Goal: Task Accomplishment & Management: Manage account settings

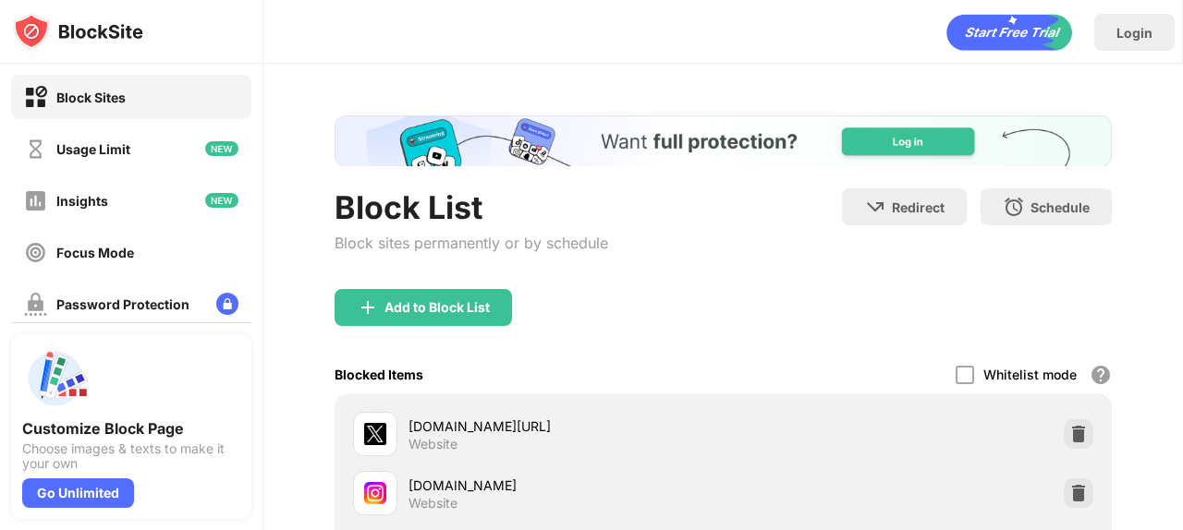
scroll to position [185, 0]
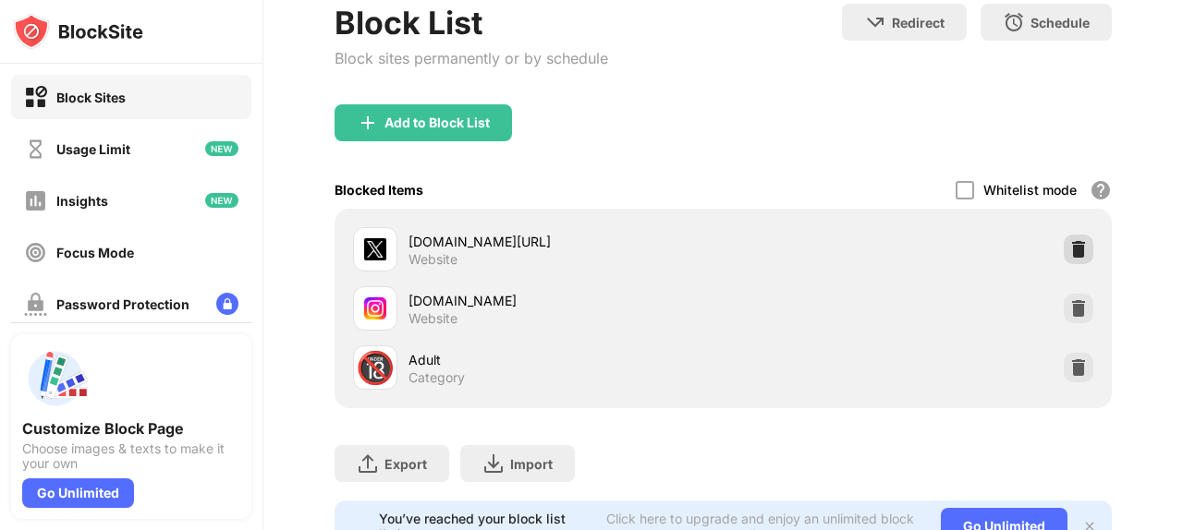
click at [1069, 254] on img at bounding box center [1078, 249] width 18 height 18
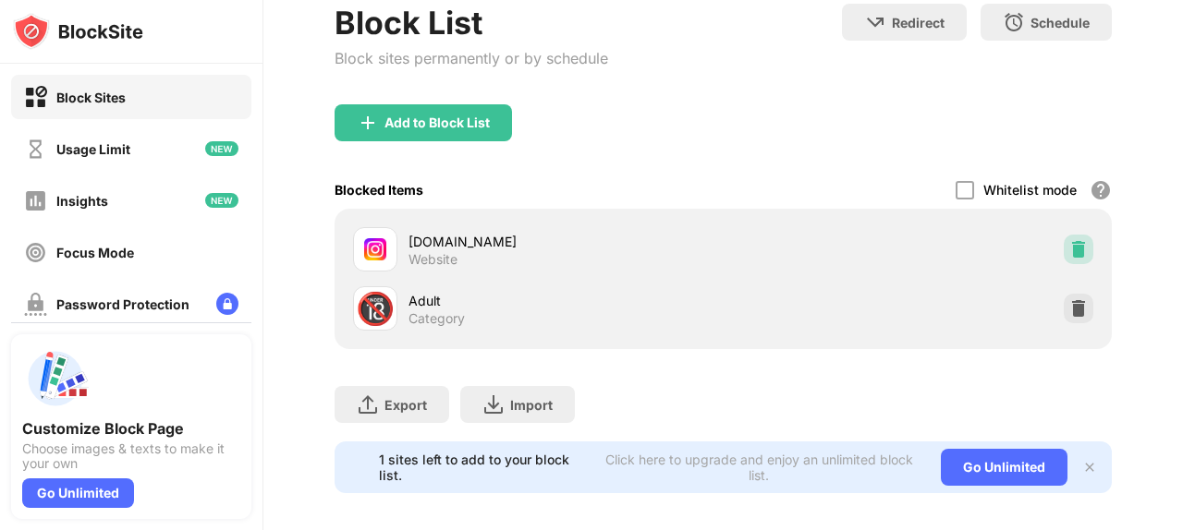
click at [1069, 254] on img at bounding box center [1078, 249] width 18 height 18
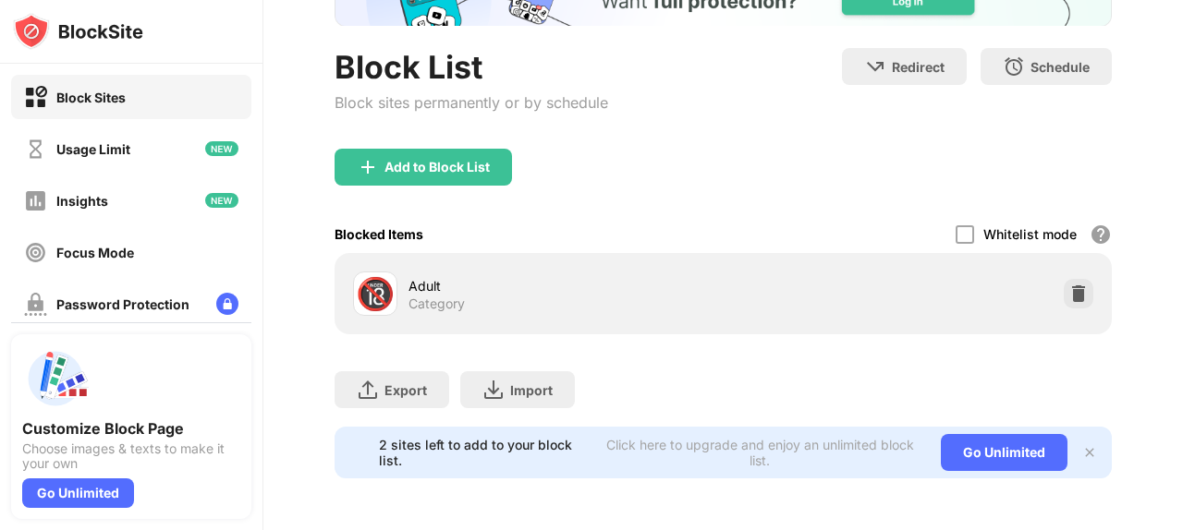
scroll to position [0, 0]
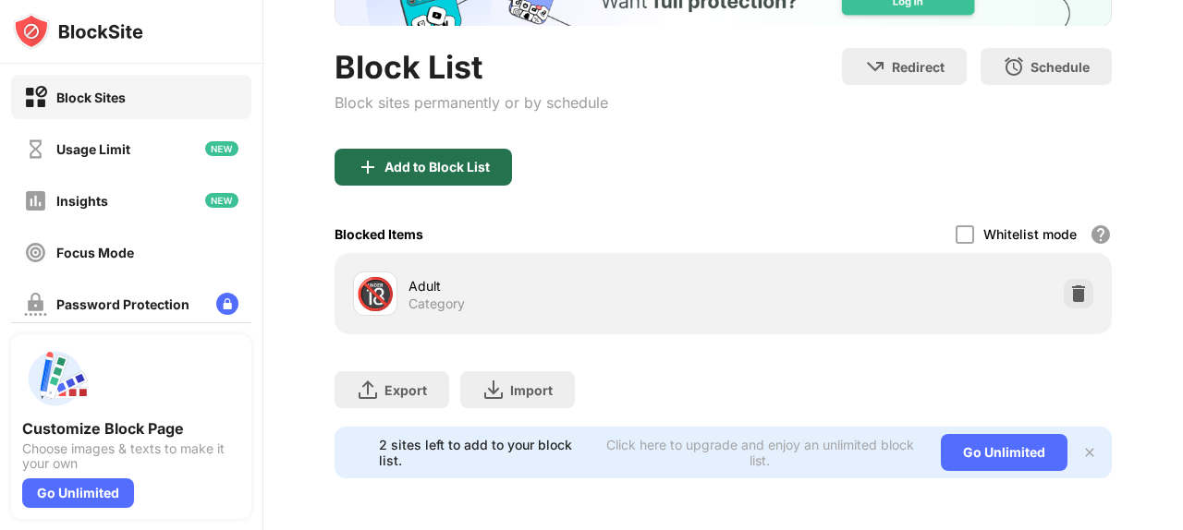
click at [401, 160] on div "Add to Block List" at bounding box center [436, 167] width 105 height 15
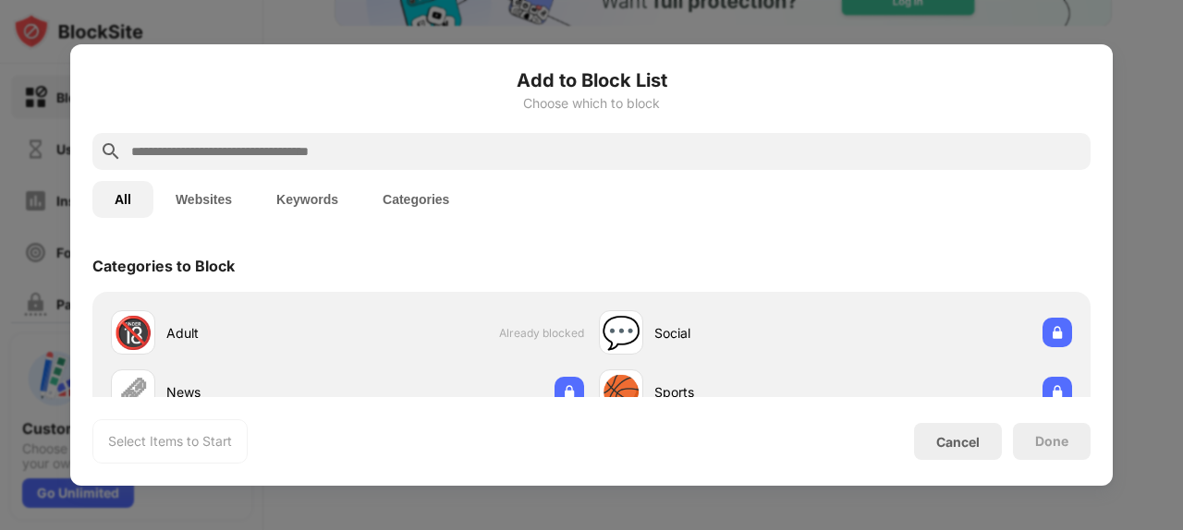
click at [310, 144] on input "text" at bounding box center [606, 151] width 954 height 22
paste input "**********"
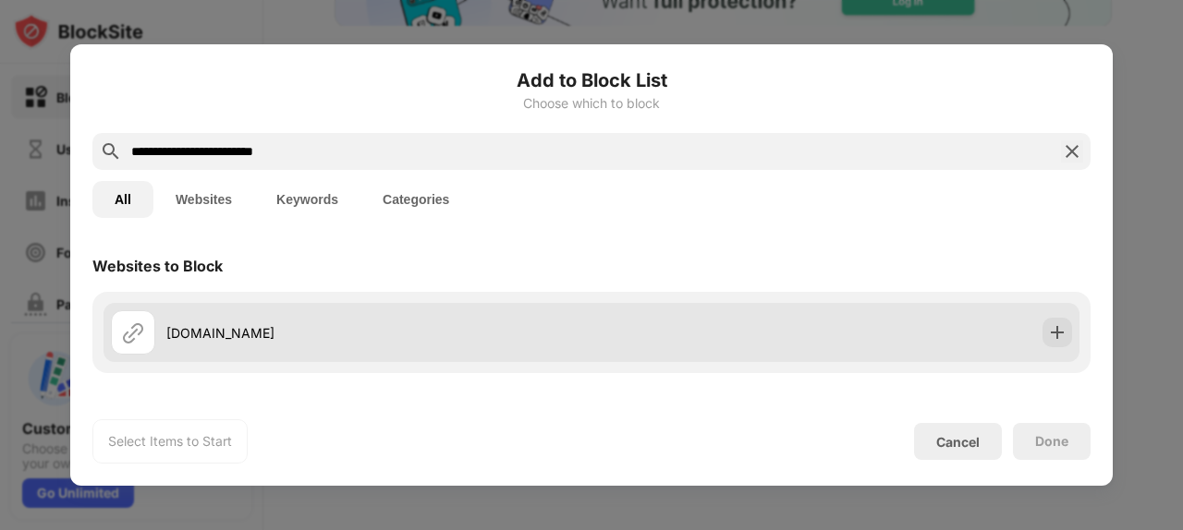
type input "**********"
click at [1042, 321] on div at bounding box center [1057, 333] width 30 height 30
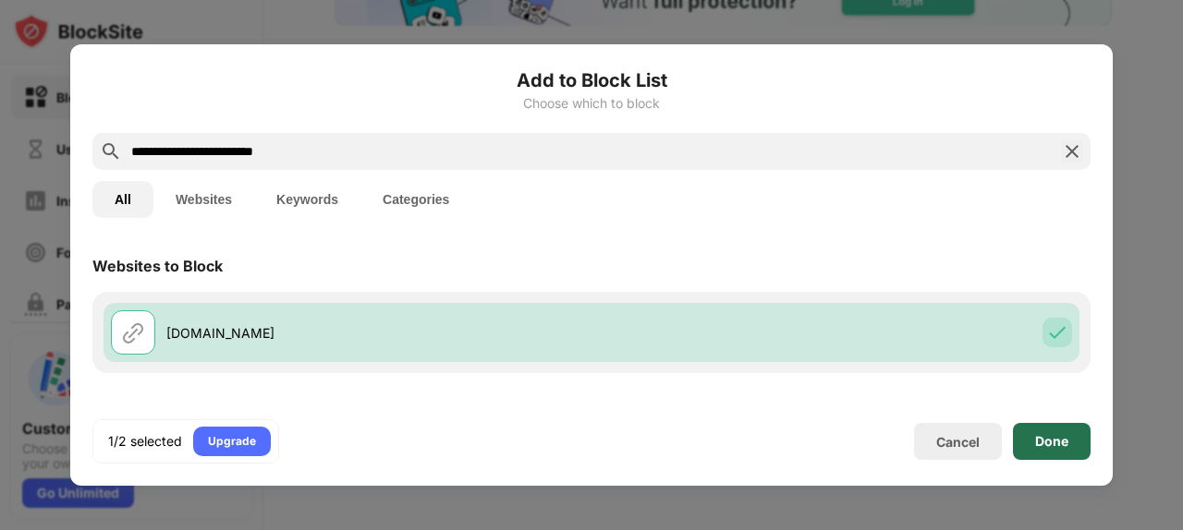
click at [1035, 430] on div "Done" at bounding box center [1052, 441] width 78 height 37
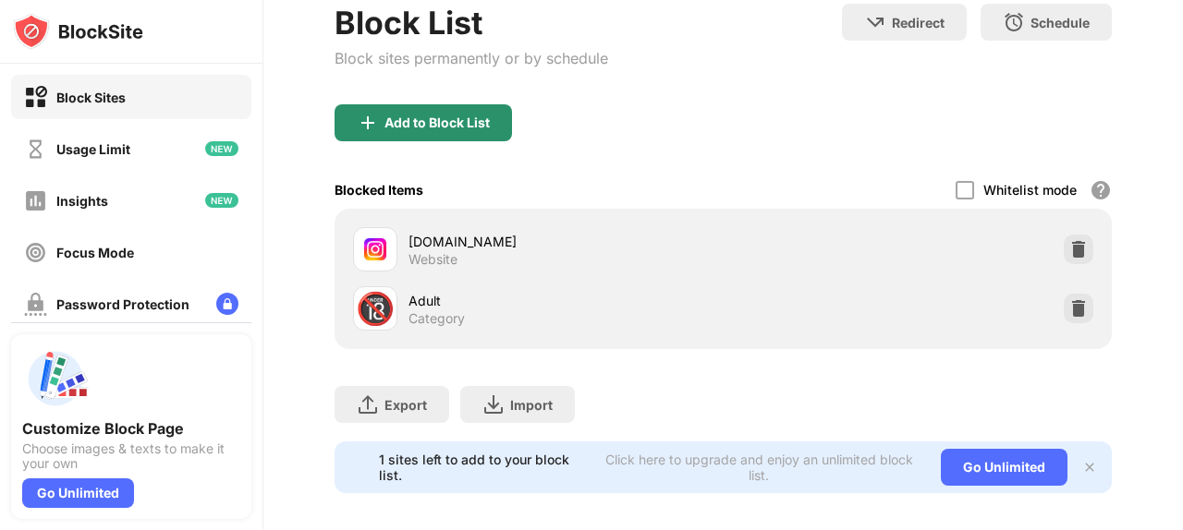
click at [401, 111] on div "Add to Block List" at bounding box center [422, 122] width 177 height 37
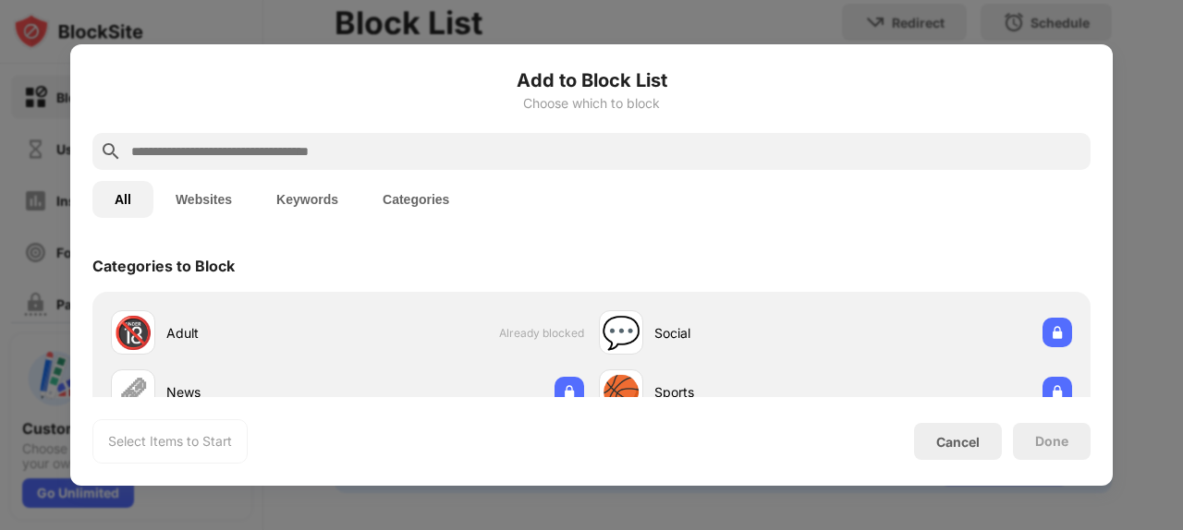
click at [369, 153] on input "text" at bounding box center [606, 151] width 954 height 22
paste input "**********"
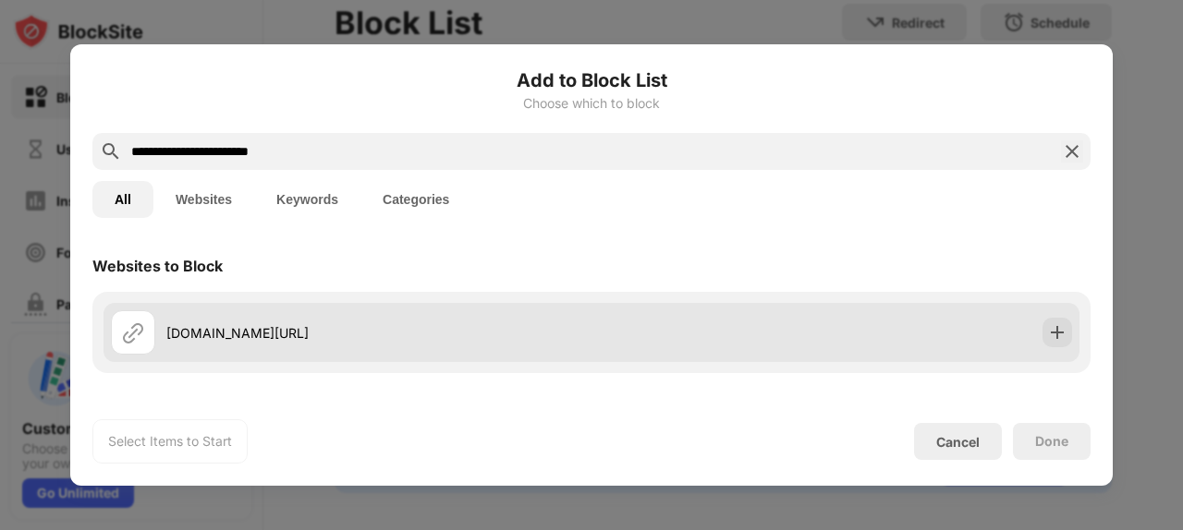
type input "**********"
click at [1048, 331] on img at bounding box center [1057, 332] width 18 height 18
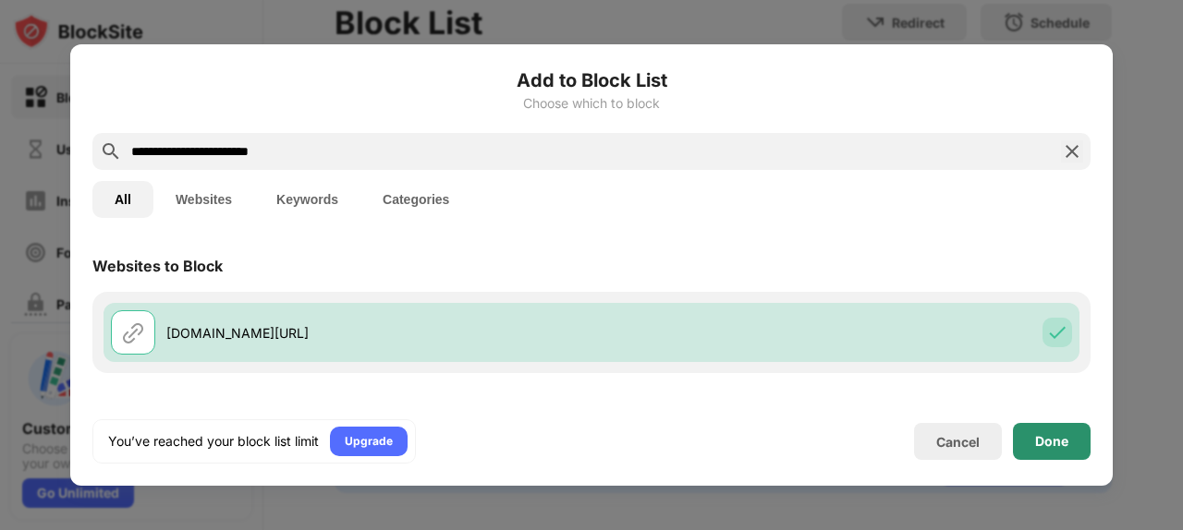
click at [1053, 449] on div "Done" at bounding box center [1052, 441] width 78 height 37
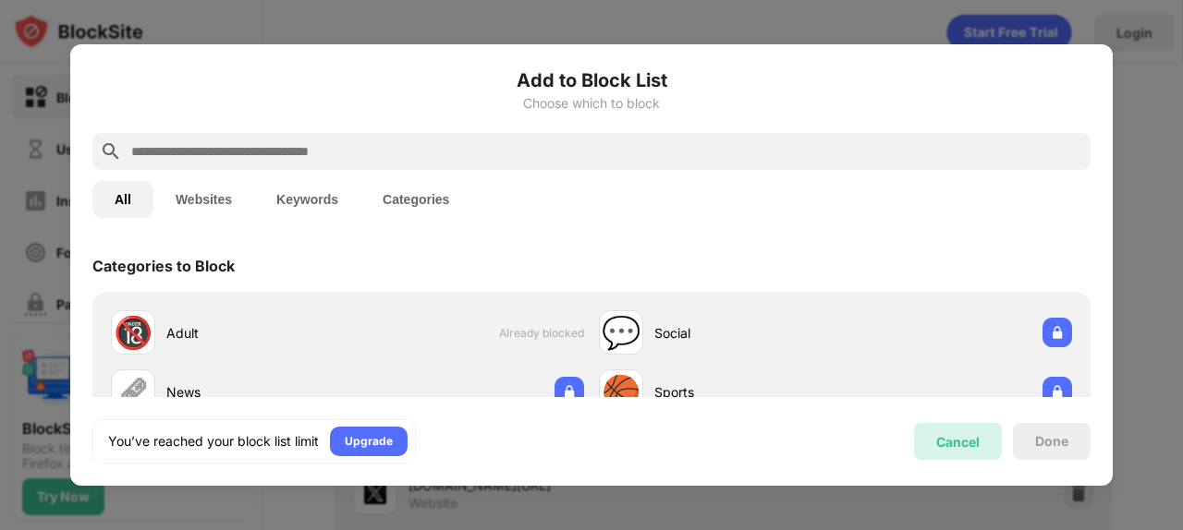
click at [983, 439] on div "Cancel" at bounding box center [958, 441] width 88 height 37
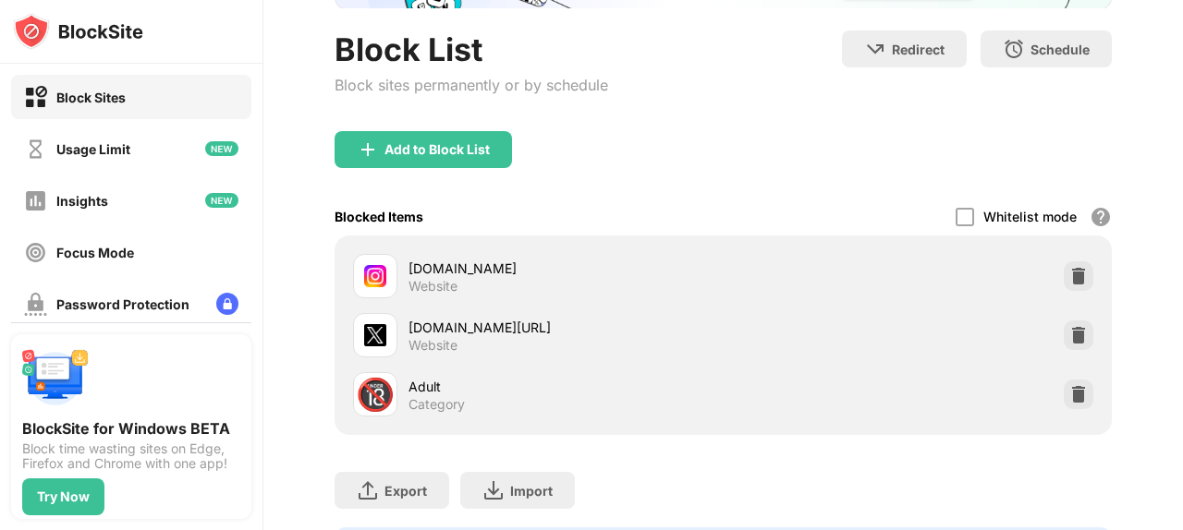
scroll to position [272, 0]
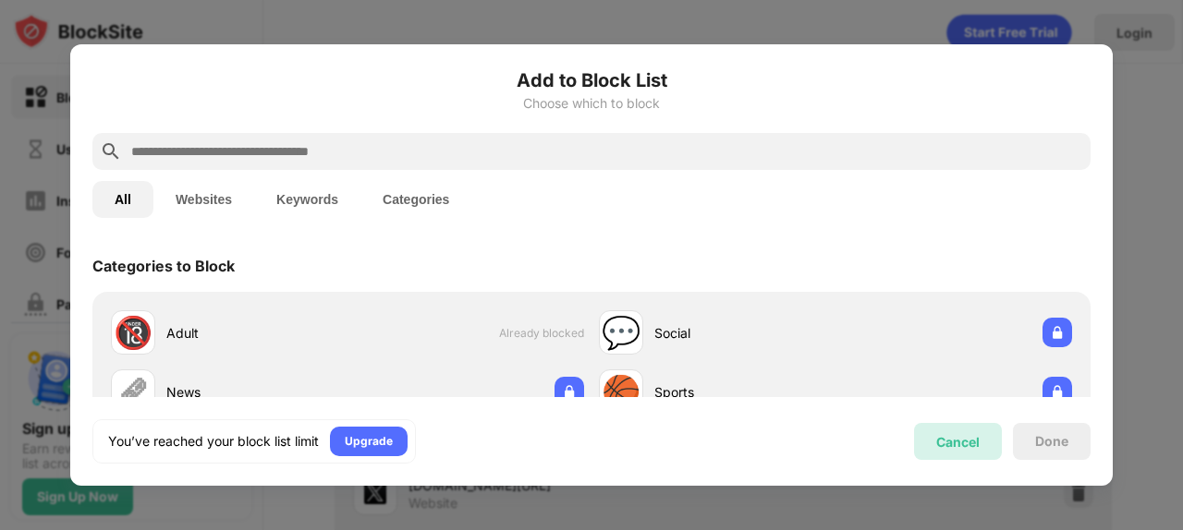
click at [971, 437] on div "Cancel" at bounding box center [957, 442] width 43 height 16
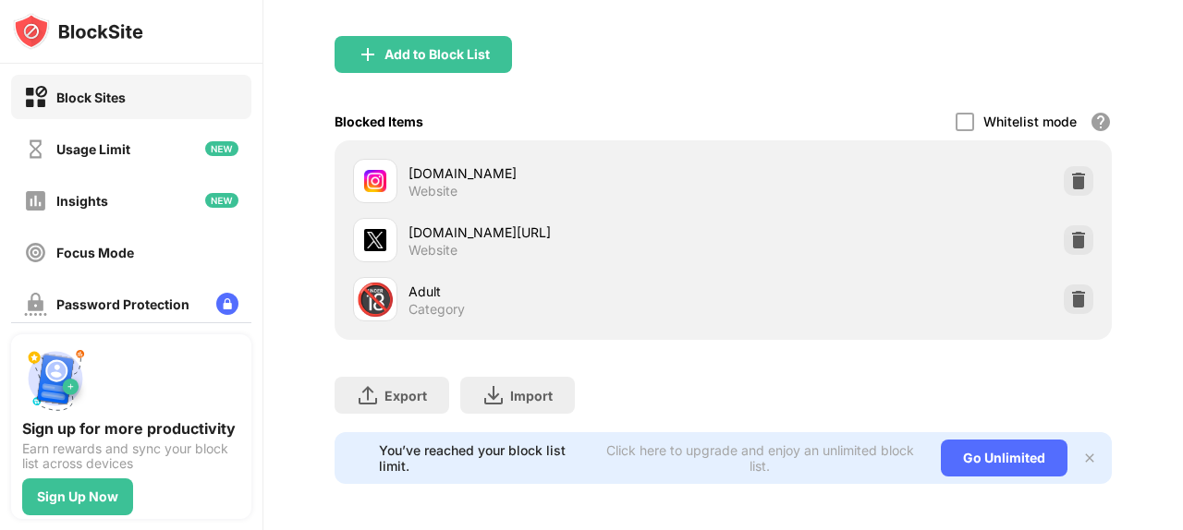
scroll to position [272, 0]
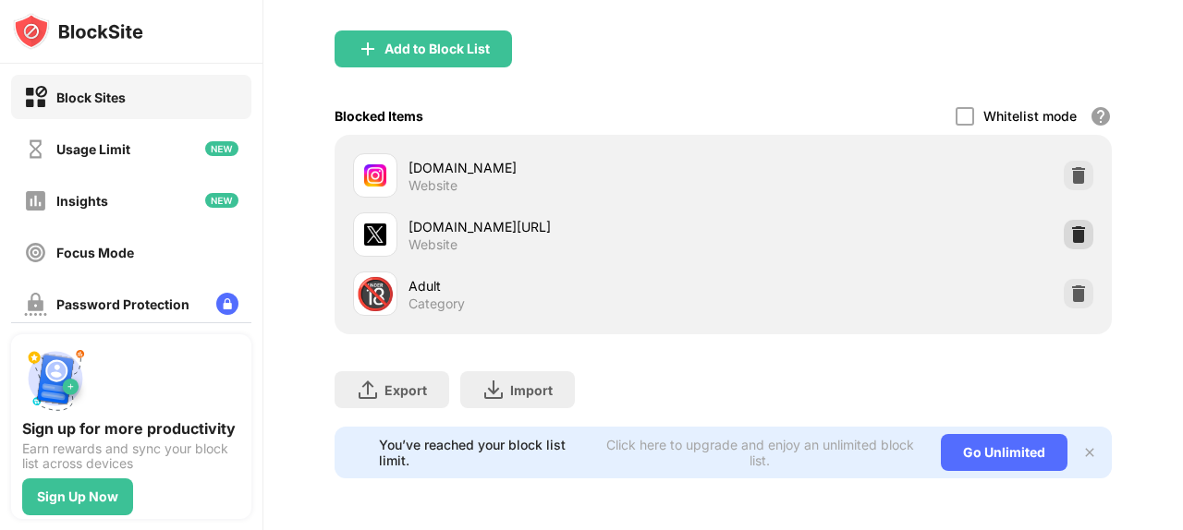
click at [1069, 225] on img at bounding box center [1078, 234] width 18 height 18
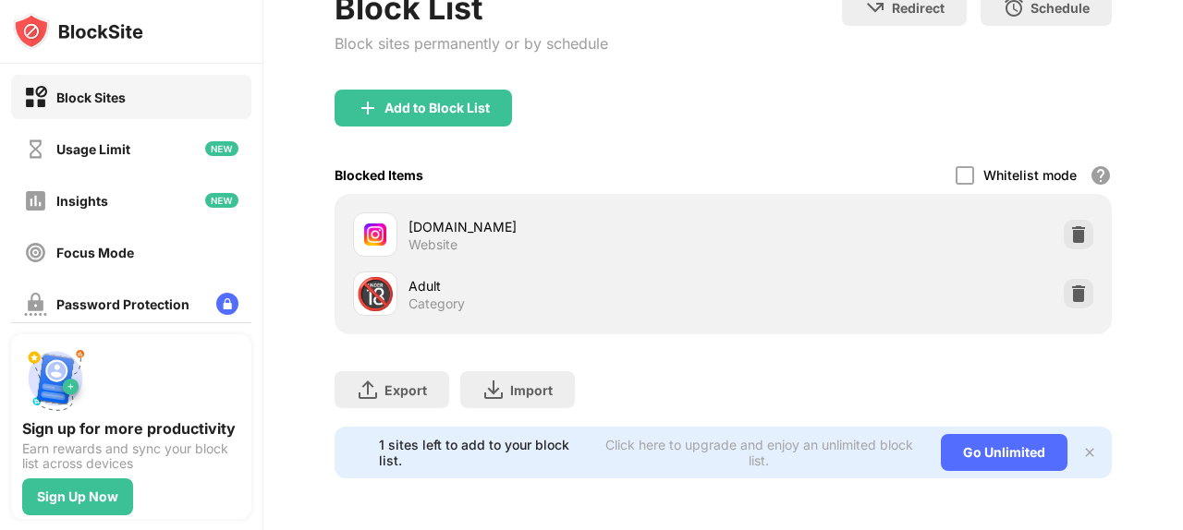
scroll to position [213, 0]
click at [1064, 230] on div at bounding box center [1079, 235] width 30 height 30
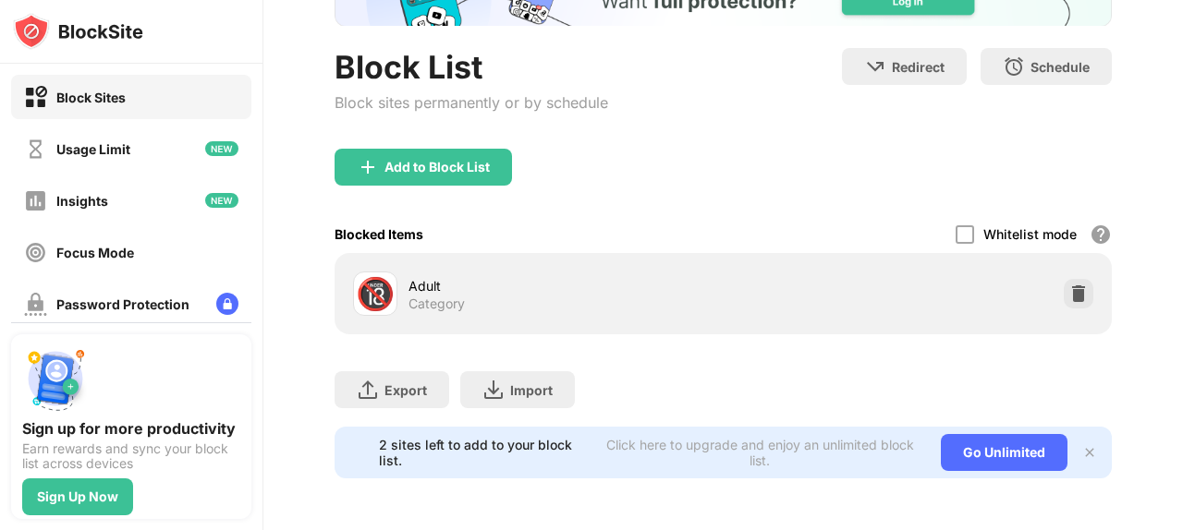
scroll to position [153, 0]
